Goal: Transaction & Acquisition: Purchase product/service

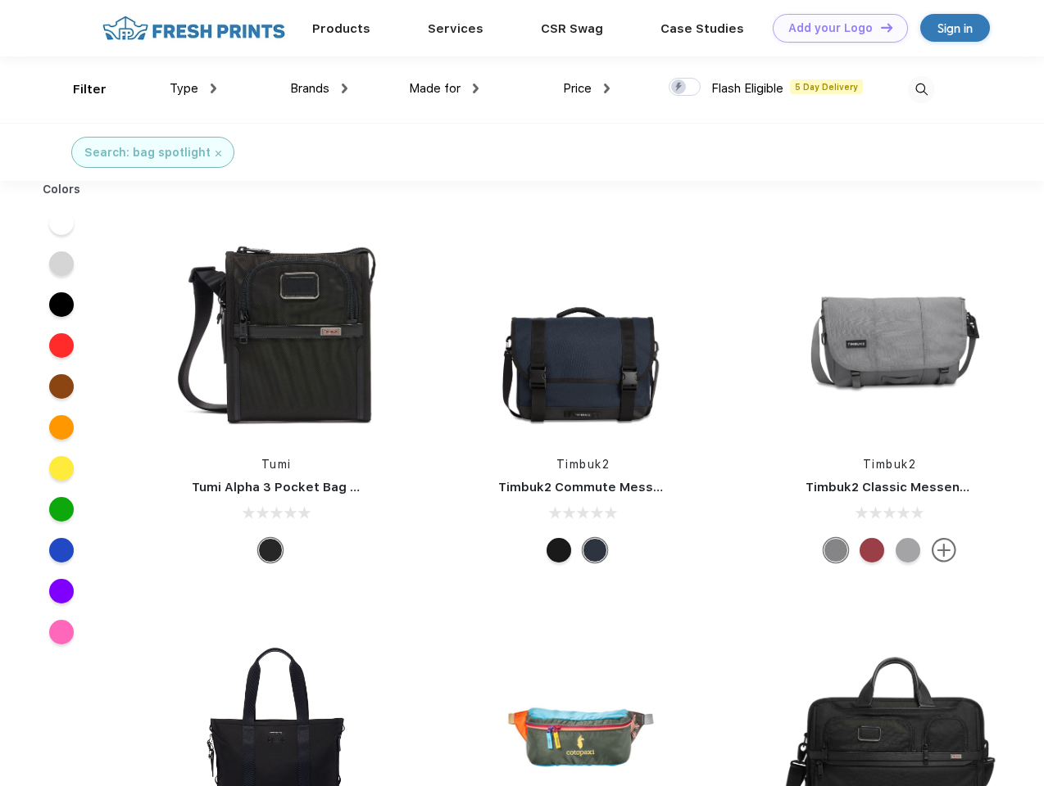
scroll to position [1, 0]
click at [834, 28] on link "Add your Logo Design Tool" at bounding box center [840, 28] width 135 height 29
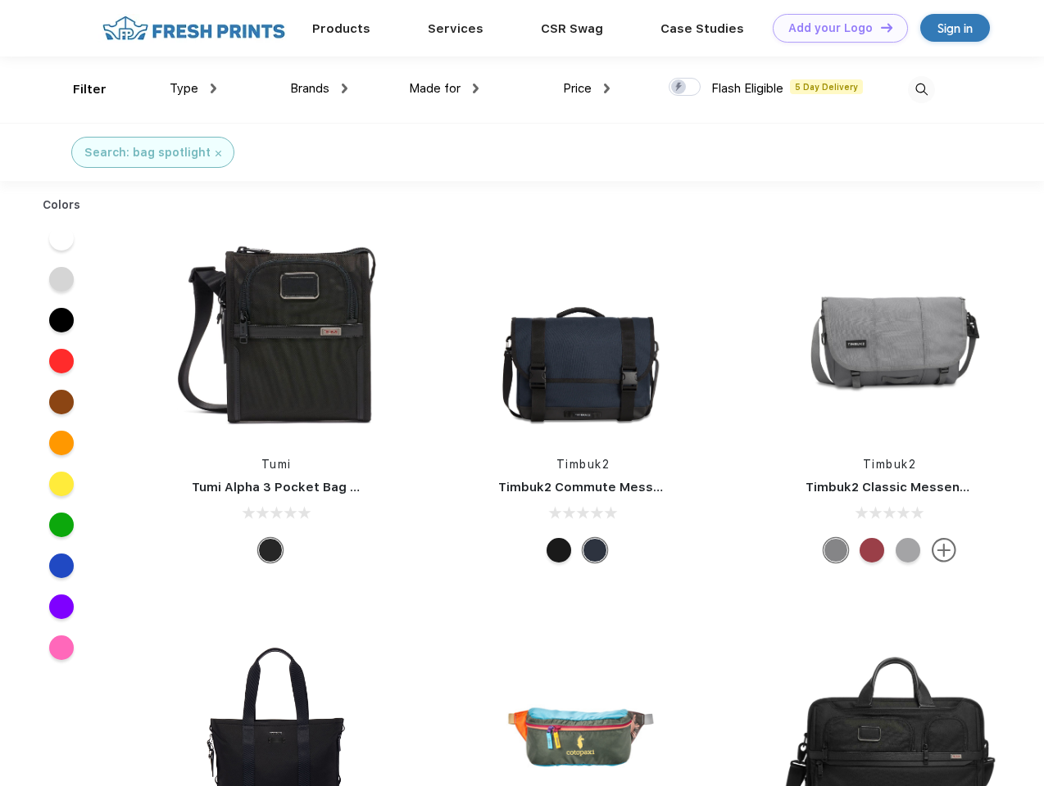
click at [0, 0] on div "Design Tool" at bounding box center [0, 0] width 0 height 0
click at [879, 27] on link "Add your Logo Design Tool" at bounding box center [840, 28] width 135 height 29
click at [79, 89] on div "Filter" at bounding box center [90, 89] width 34 height 19
click at [193, 88] on span "Type" at bounding box center [184, 88] width 29 height 15
click at [319, 88] on span "Brands" at bounding box center [309, 88] width 39 height 15
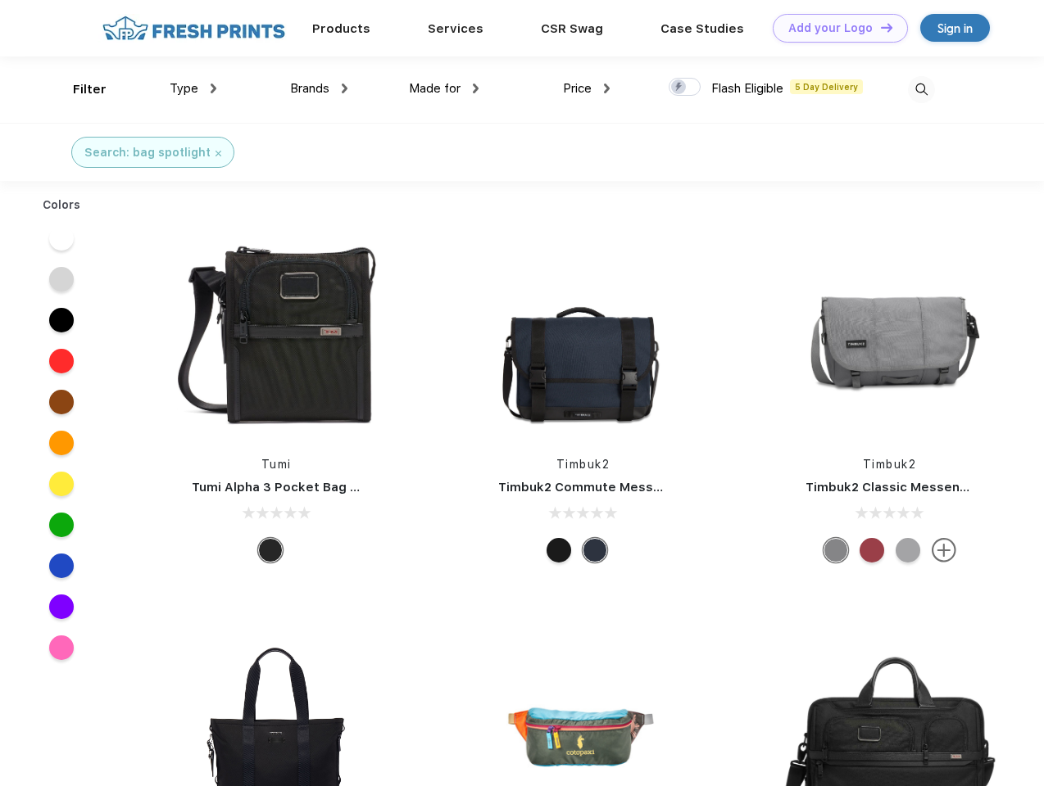
click at [444, 88] on span "Made for" at bounding box center [435, 88] width 52 height 15
click at [587, 88] on span "Price" at bounding box center [577, 88] width 29 height 15
click at [685, 88] on div at bounding box center [684, 87] width 32 height 18
click at [679, 88] on input "checkbox" at bounding box center [673, 82] width 11 height 11
click at [921, 89] on img at bounding box center [921, 89] width 27 height 27
